Goal: Obtain resource: Obtain resource

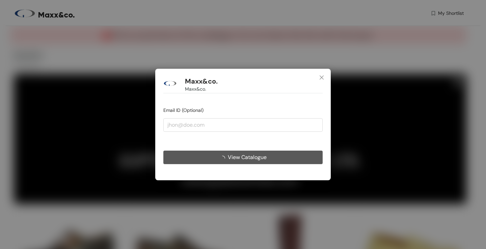
click at [225, 158] on span "loading" at bounding box center [224, 158] width 8 height 5
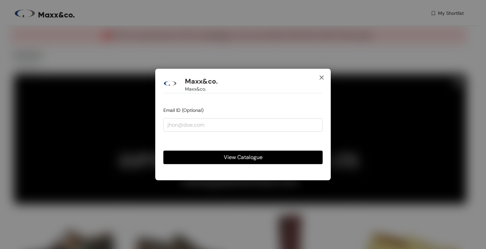
click at [321, 78] on icon "close" at bounding box center [322, 78] width 4 height 4
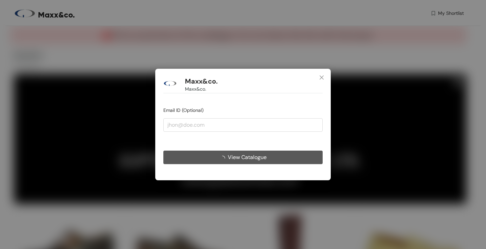
click at [254, 162] on button "View Catalogue" at bounding box center [242, 158] width 159 height 14
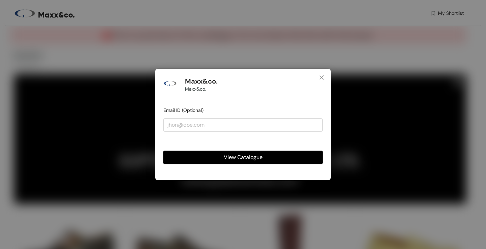
click at [251, 161] on span "View Catalogue" at bounding box center [243, 157] width 39 height 8
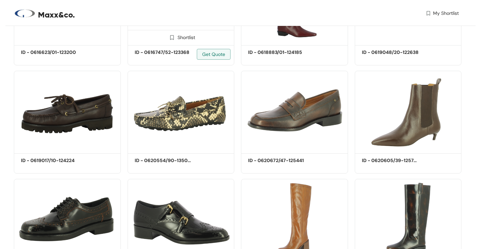
scroll to position [172, 0]
